Goal: Task Accomplishment & Management: Use online tool/utility

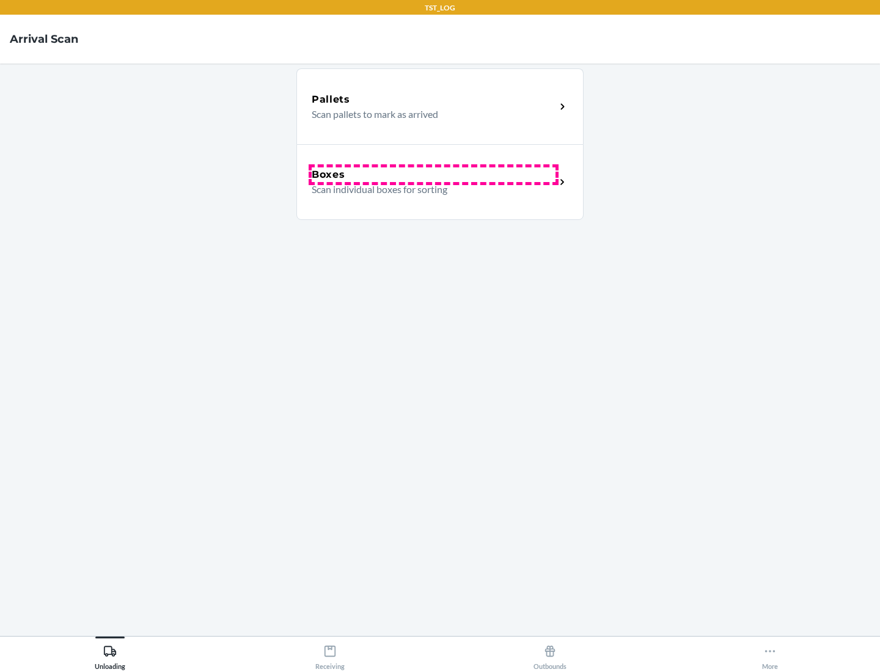
click at [433, 175] on div "Boxes" at bounding box center [434, 174] width 244 height 15
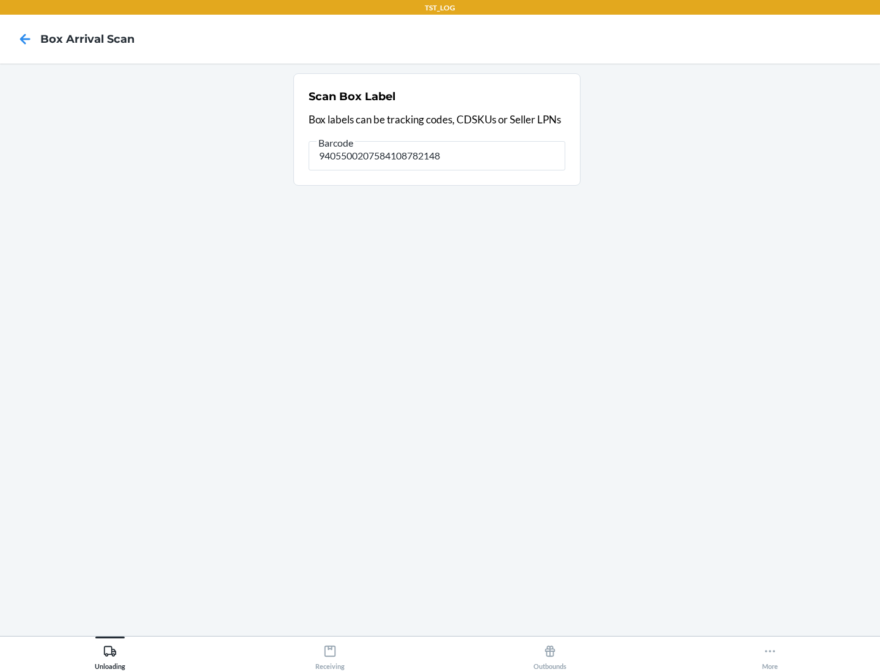
type input "9405500207584108782148"
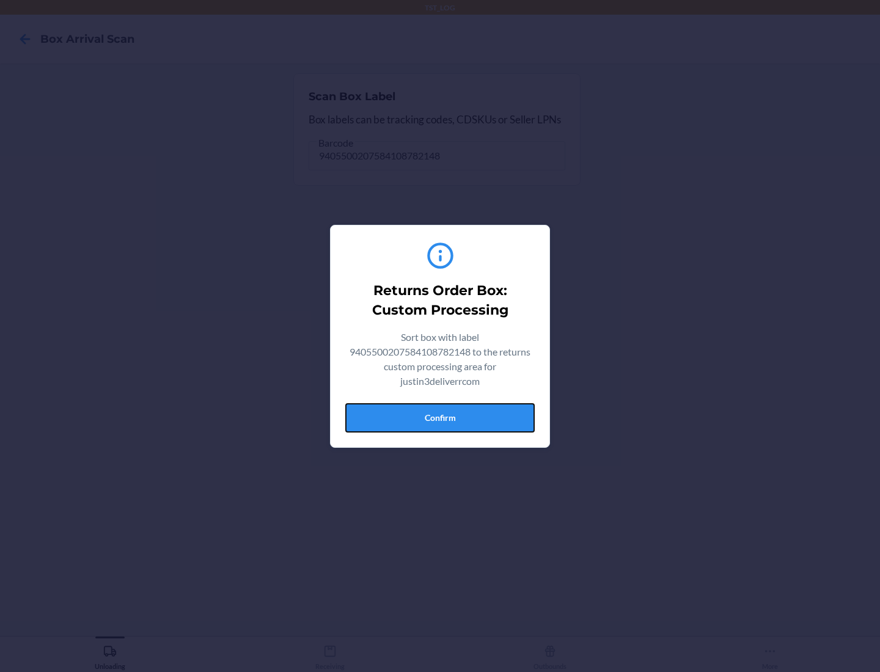
click at [440, 417] on button "Confirm" at bounding box center [439, 417] width 189 height 29
